Goal: Task Accomplishment & Management: Use online tool/utility

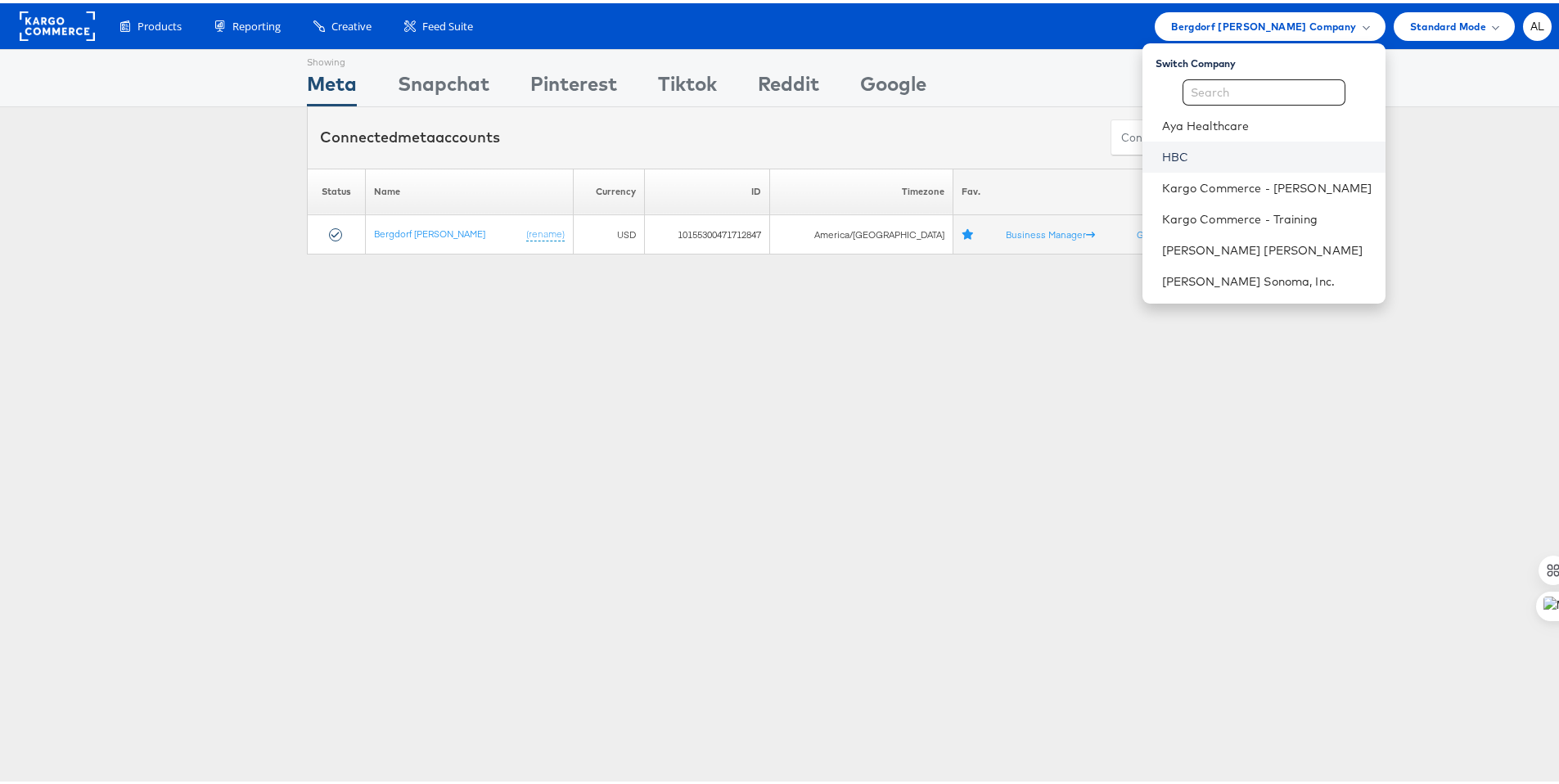
click at [1186, 148] on link "HBC" at bounding box center [1268, 154] width 211 height 16
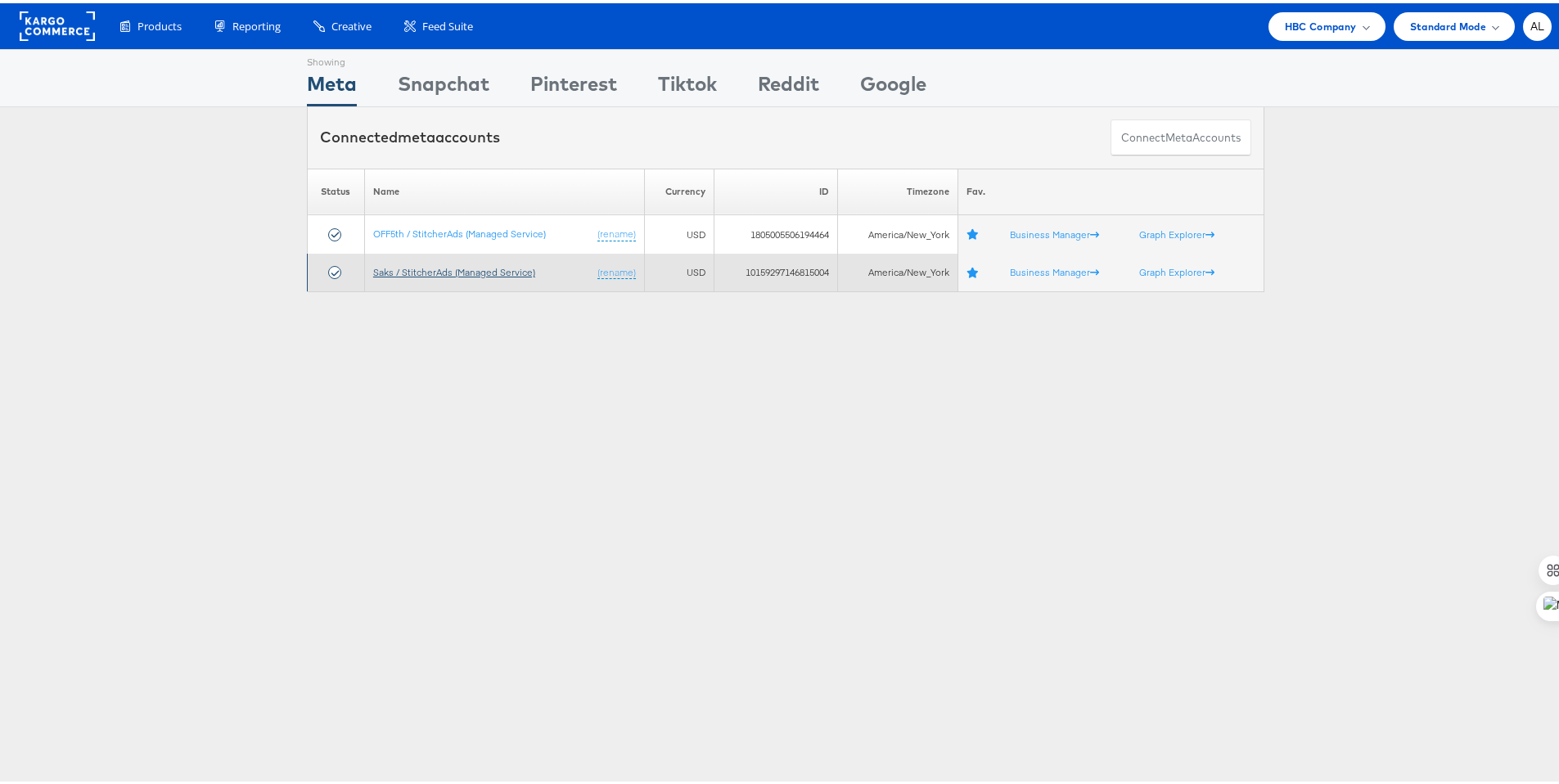
click at [455, 263] on link "Saks / StitcherAds (Managed Service)" at bounding box center [453, 268] width 162 height 12
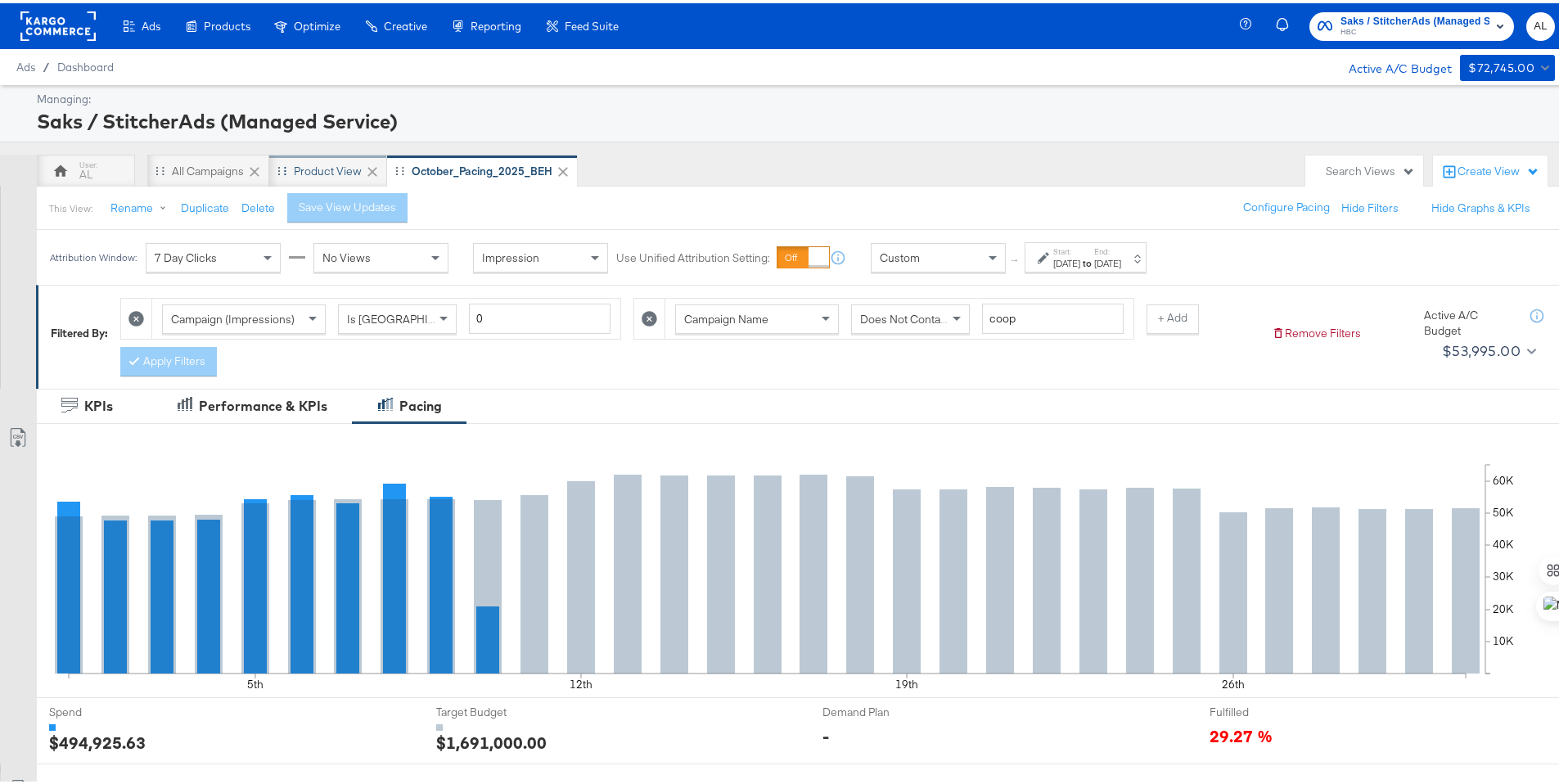
click at [302, 171] on div "Product View" at bounding box center [327, 168] width 68 height 16
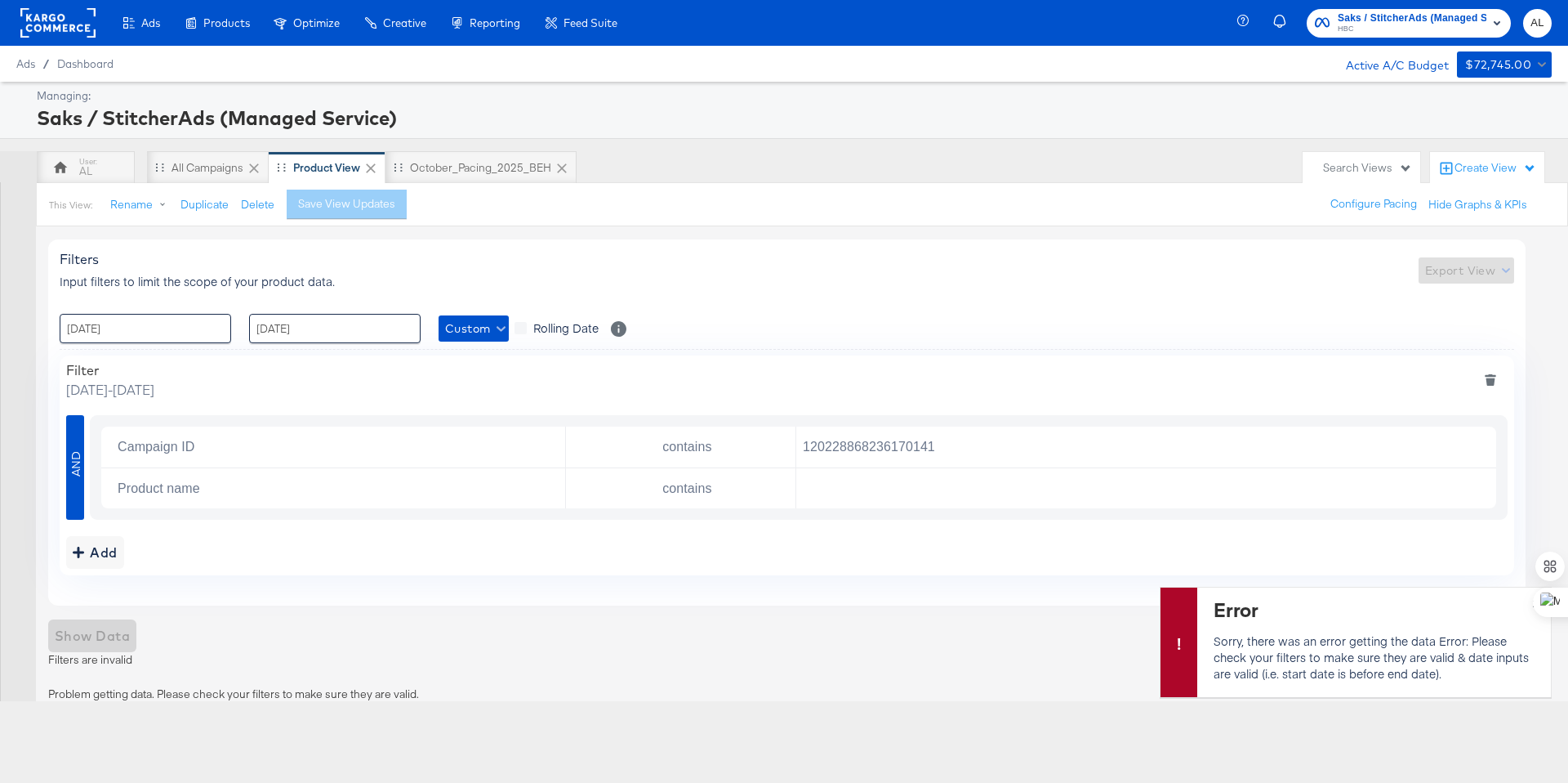
click at [1109, 639] on div "Show Data Column sets" at bounding box center [787, 635] width 1478 height 33
drag, startPoint x: 1532, startPoint y: 606, endPoint x: 1528, endPoint y: 449, distance: 157.1
click at [1528, 461] on div "⌘M" at bounding box center [1536, 476] width 63 height 30
click at [1535, 602] on span "×" at bounding box center [1535, 601] width 7 height 19
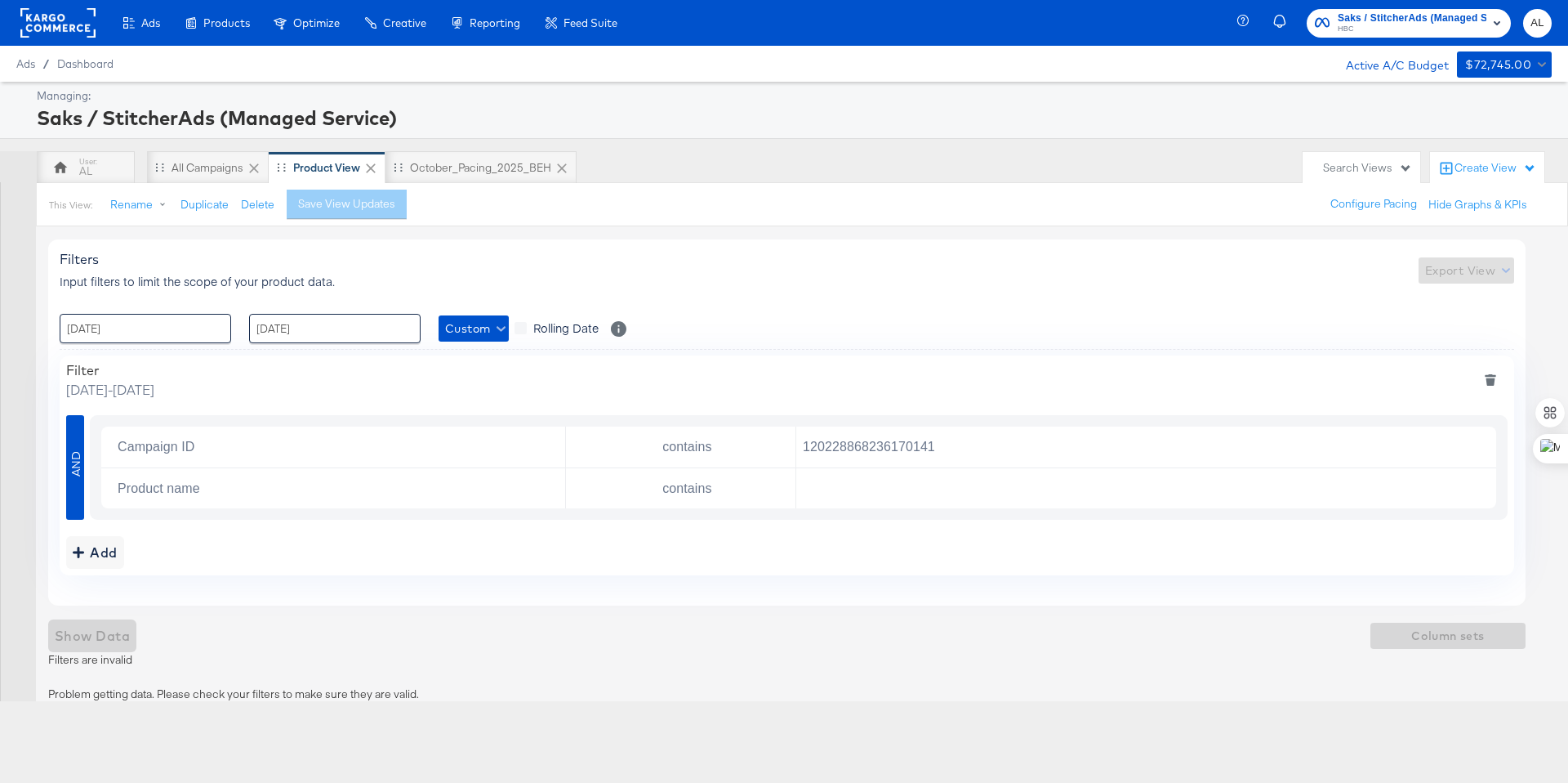
click at [1535, 598] on span "×" at bounding box center [1535, 601] width 7 height 19
click at [1486, 487] on icon "deletesingle" at bounding box center [1482, 488] width 12 height 12
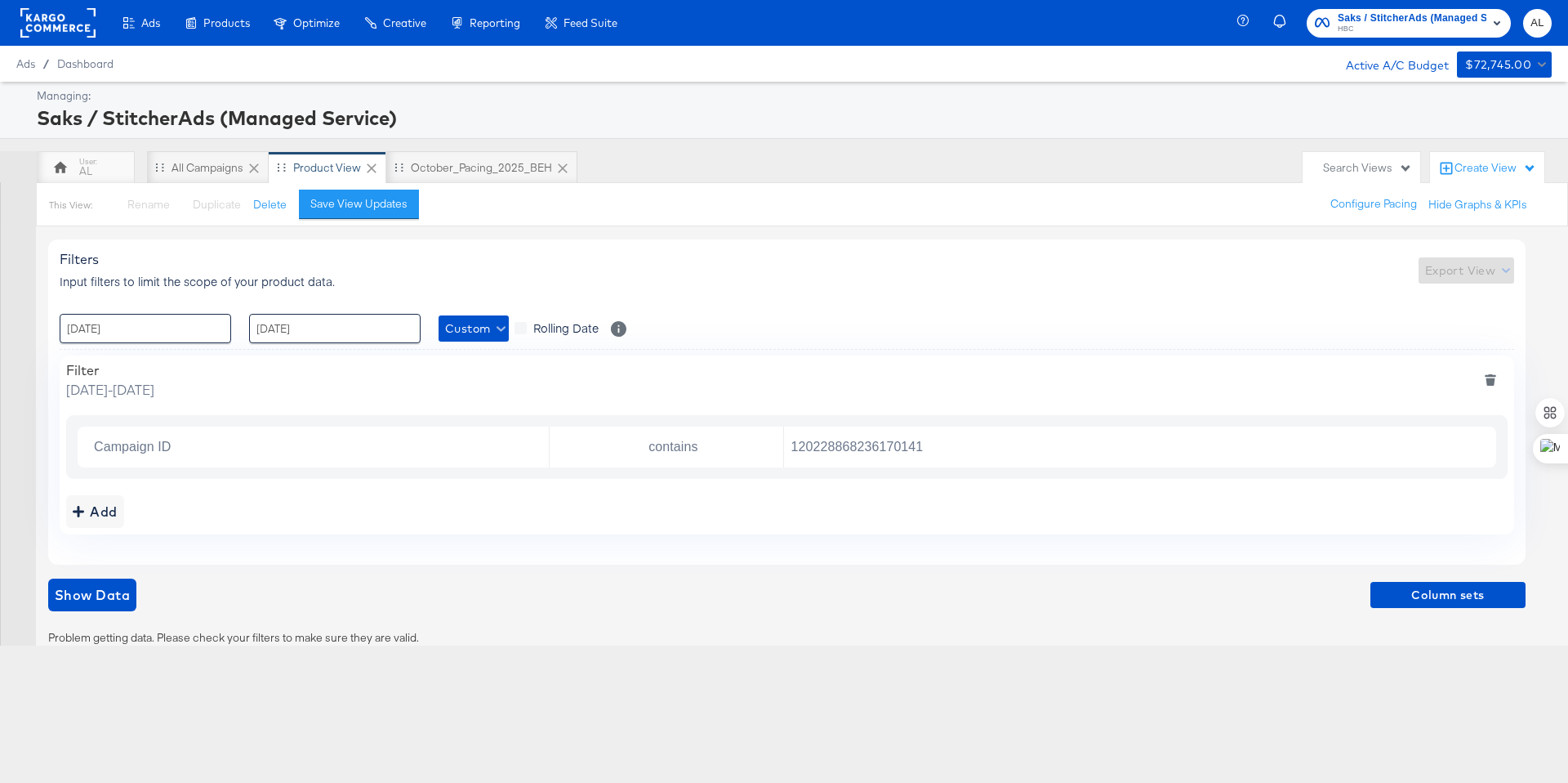
click at [1442, 608] on div "Show Data Column sets" at bounding box center [787, 594] width 1478 height 33
click at [1446, 603] on span "Column sets" at bounding box center [1448, 594] width 142 height 21
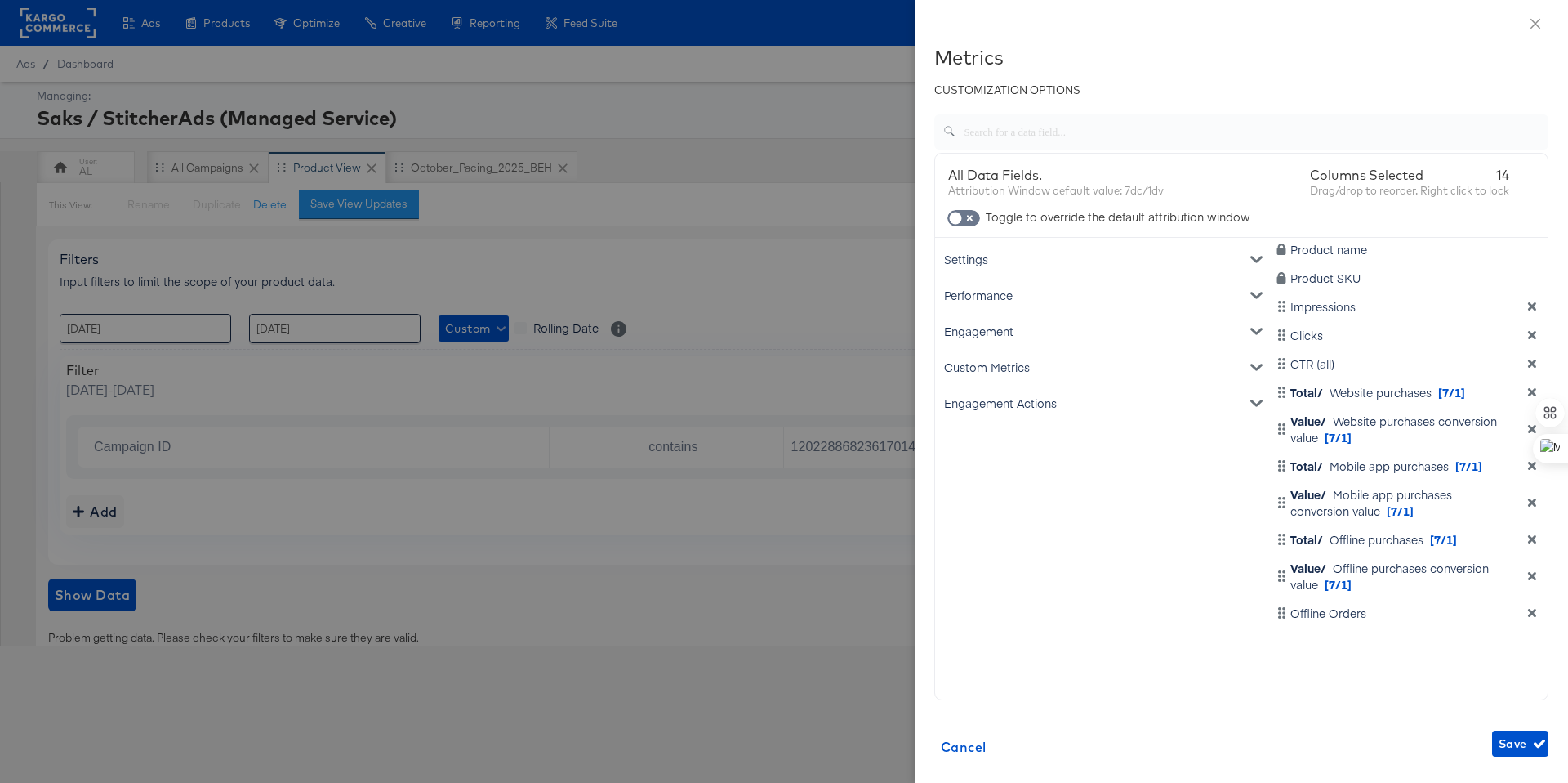
click at [1015, 141] on input "text" at bounding box center [1252, 125] width 593 height 35
type input "click"
click at [1032, 262] on div "Performance" at bounding box center [1104, 259] width 330 height 36
